Goal: Transaction & Acquisition: Purchase product/service

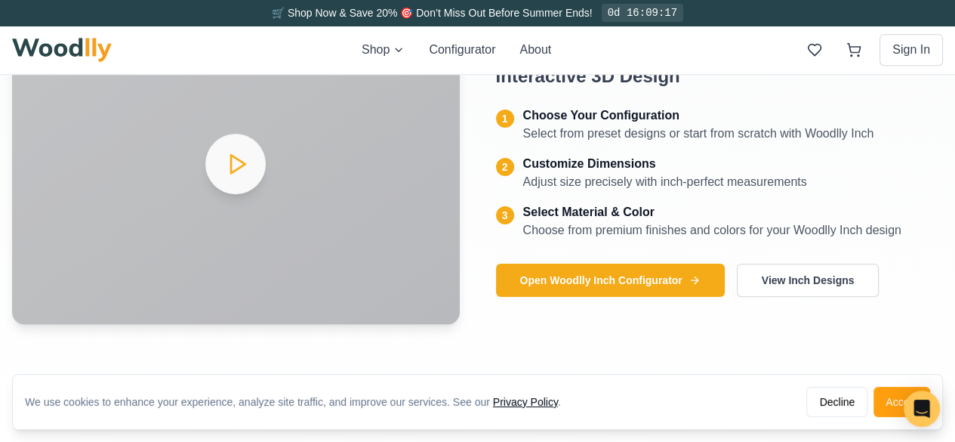
scroll to position [705, 0]
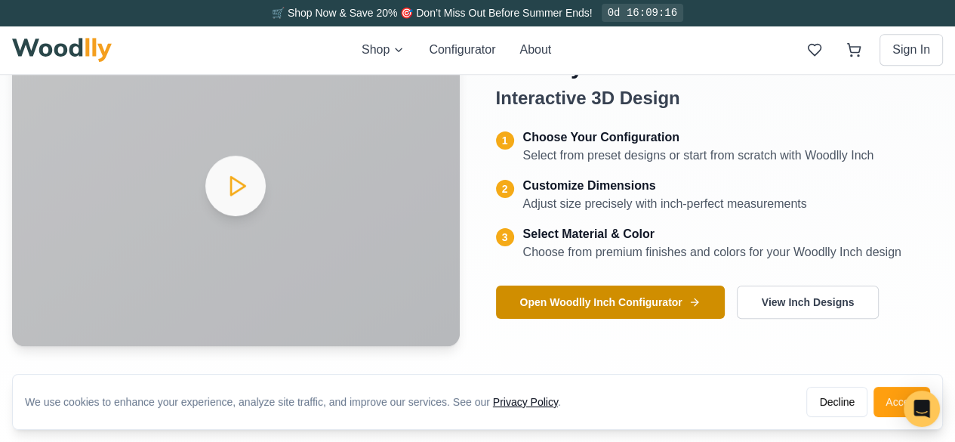
click at [650, 303] on button "Open Woodlly Inch Configurator" at bounding box center [610, 302] width 229 height 33
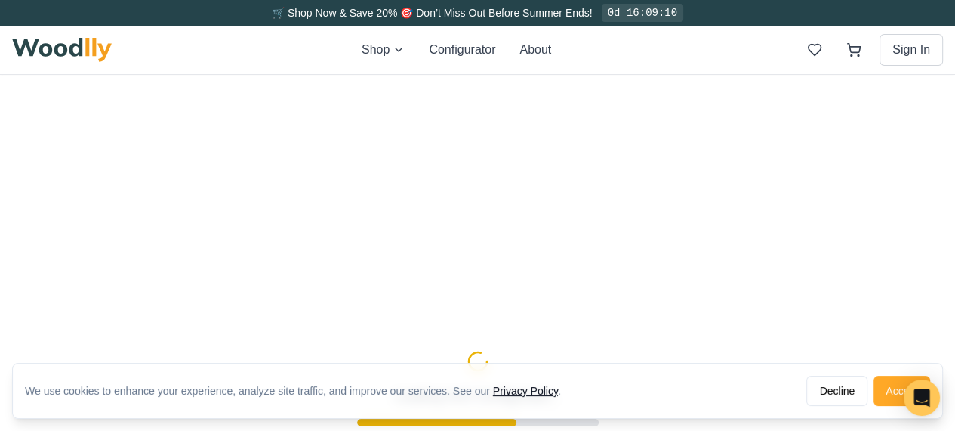
click at [892, 394] on button "Accept" at bounding box center [902, 390] width 57 height 30
click at [893, 394] on div "Loading Inch Configurator... Please wait" at bounding box center [477, 401] width 955 height 653
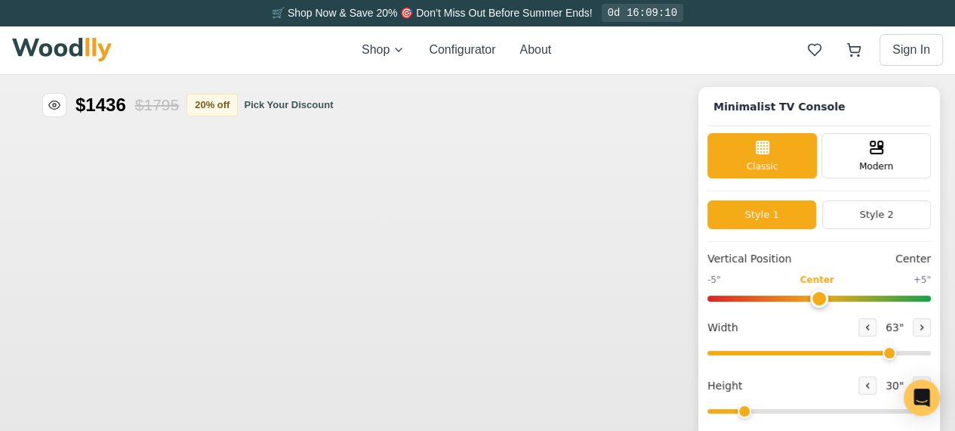
type input "63"
type input "2"
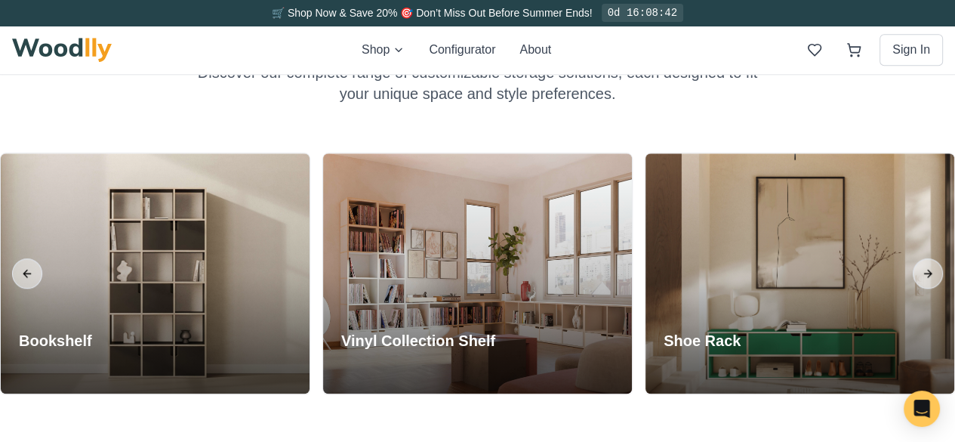
scroll to position [1338, 0]
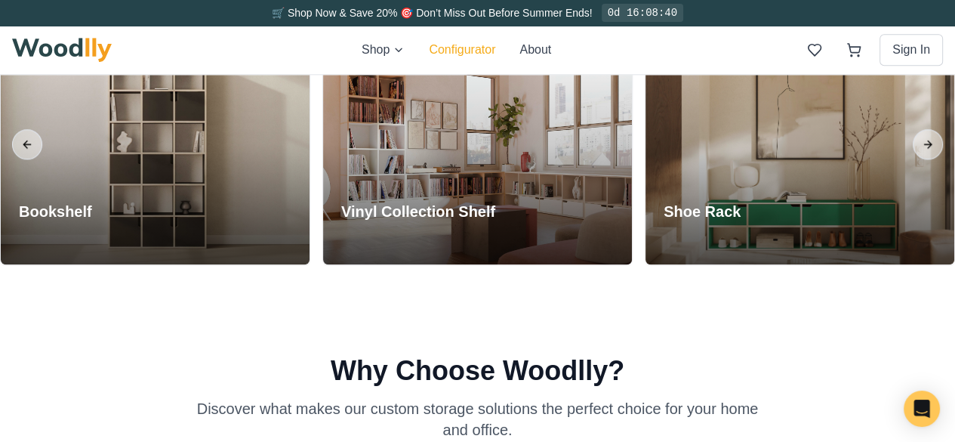
click at [461, 46] on button "Configurator" at bounding box center [462, 50] width 66 height 18
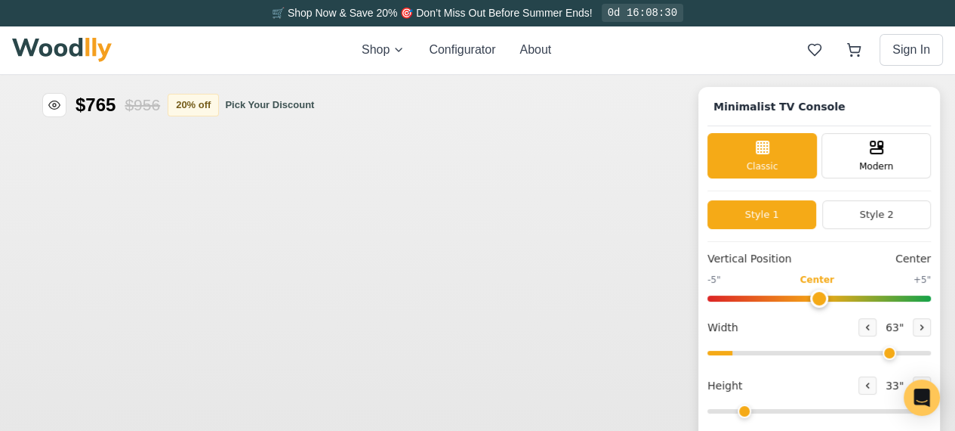
type input "63"
type input "2"
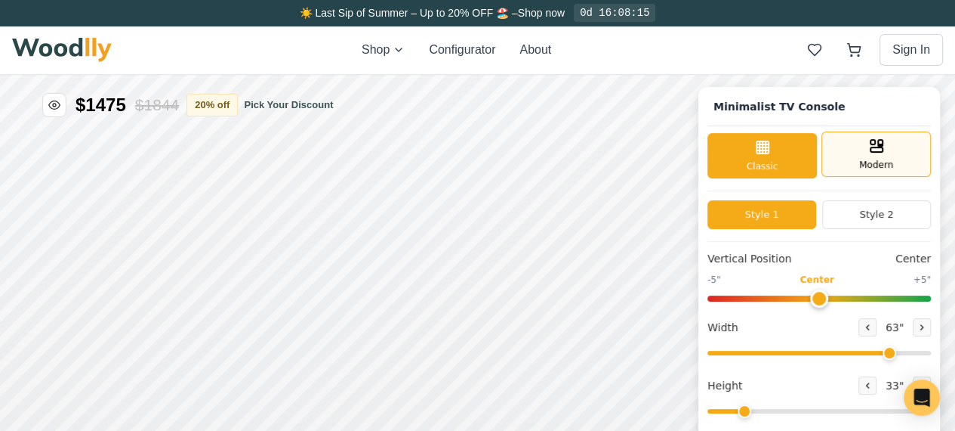
click at [884, 164] on span "Modern" at bounding box center [877, 165] width 34 height 14
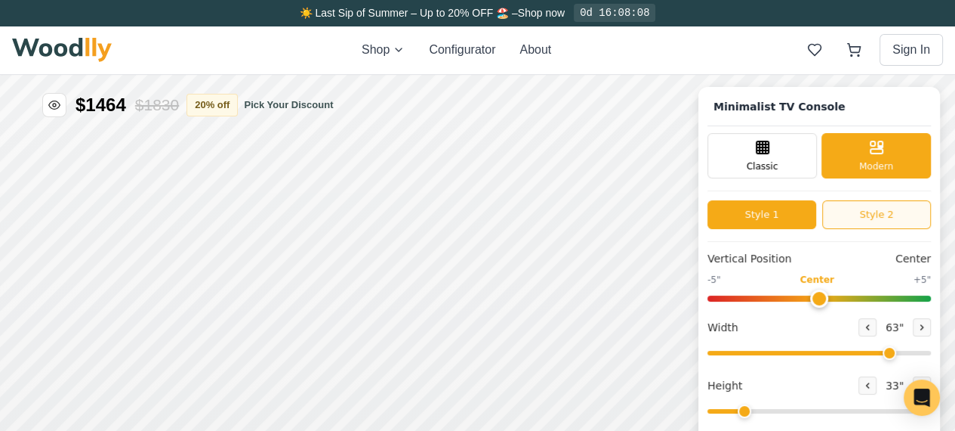
click at [902, 218] on button "Style 2" at bounding box center [877, 214] width 109 height 29
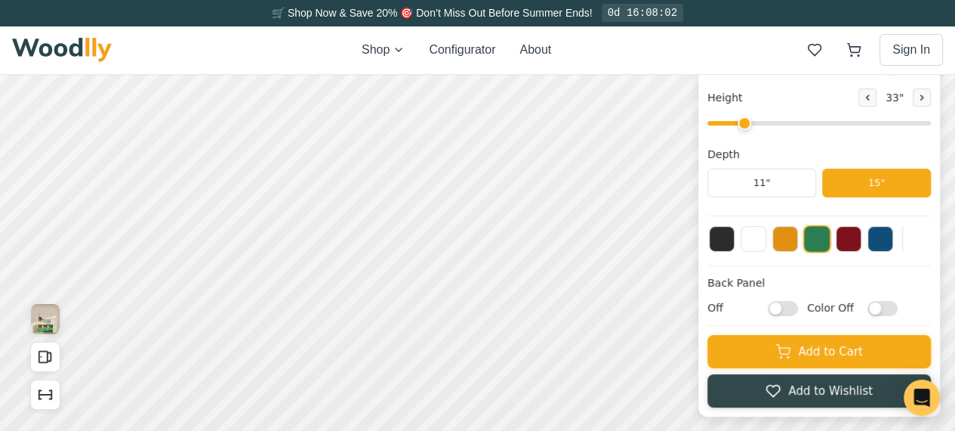
scroll to position [207, 0]
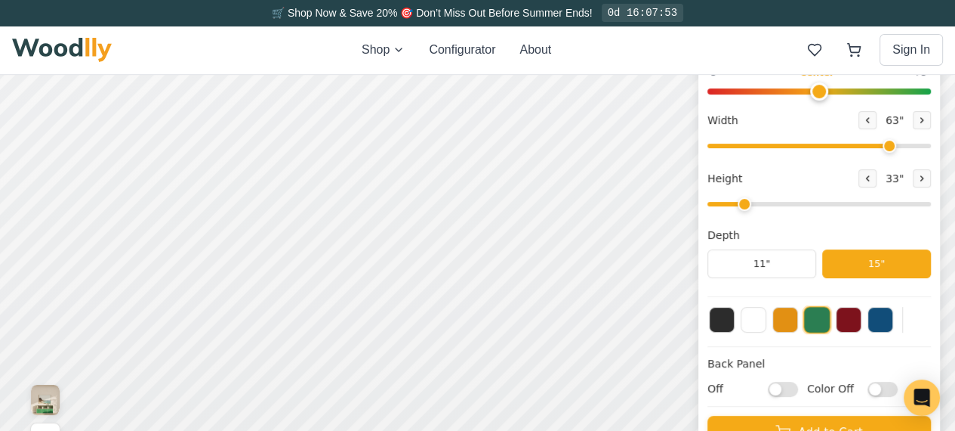
type input "70"
click at [927, 181] on icon at bounding box center [922, 178] width 9 height 9
click at [869, 179] on icon at bounding box center [868, 178] width 2 height 5
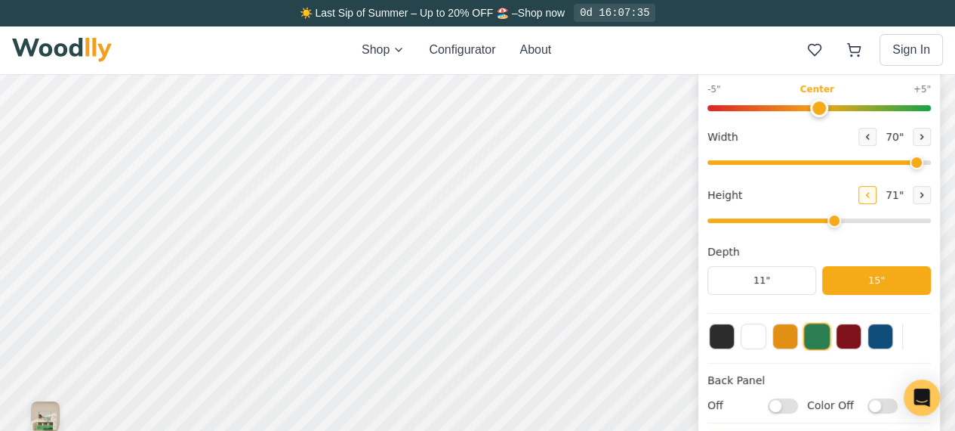
scroll to position [189, 0]
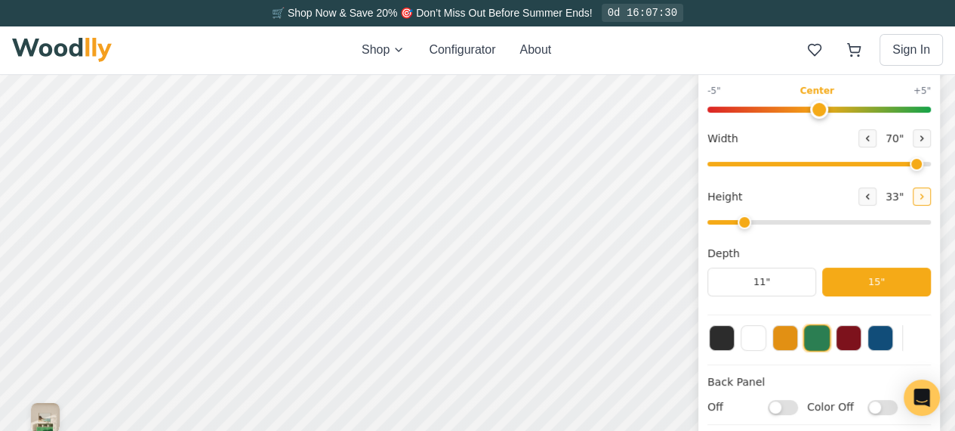
click at [931, 201] on button at bounding box center [922, 196] width 18 height 18
click at [872, 196] on icon at bounding box center [867, 196] width 9 height 9
type input "2"
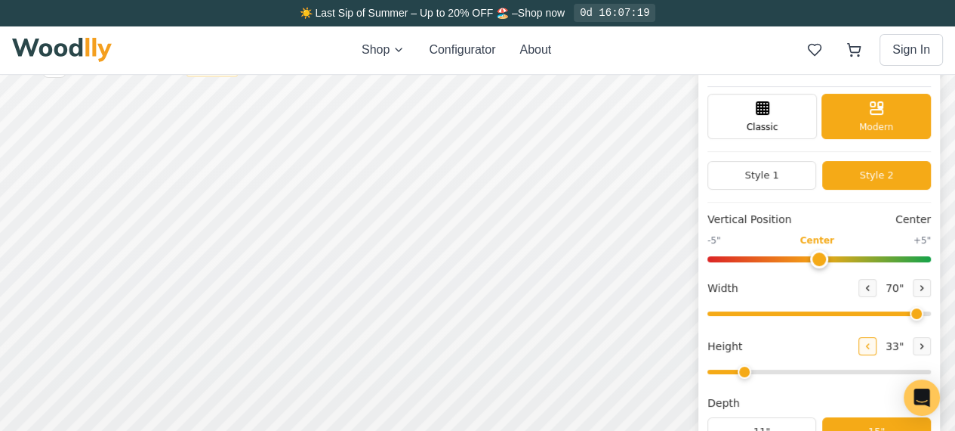
scroll to position [0, 0]
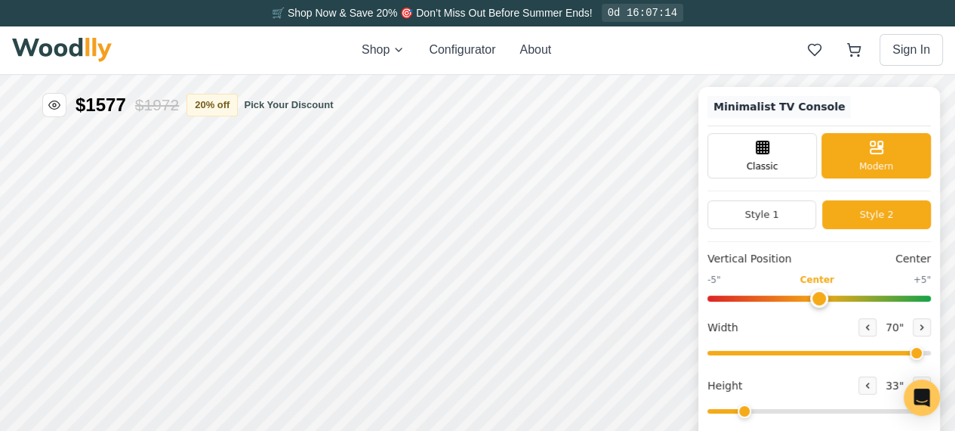
click at [789, 110] on h1 "Minimalist TV Console" at bounding box center [780, 107] width 144 height 22
